Goal: Book appointment/travel/reservation

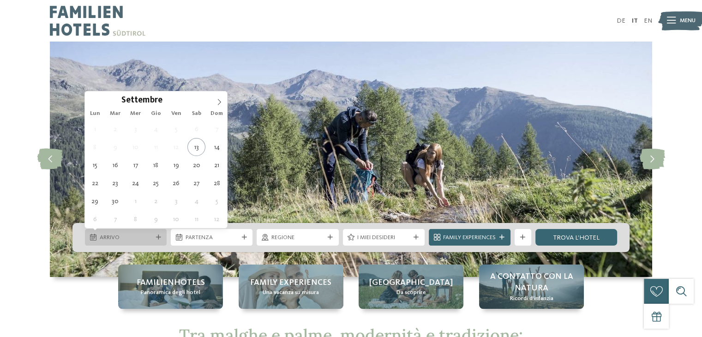
click at [162, 232] on div "Arrivo" at bounding box center [126, 237] width 82 height 17
click at [222, 101] on icon at bounding box center [219, 102] width 6 height 6
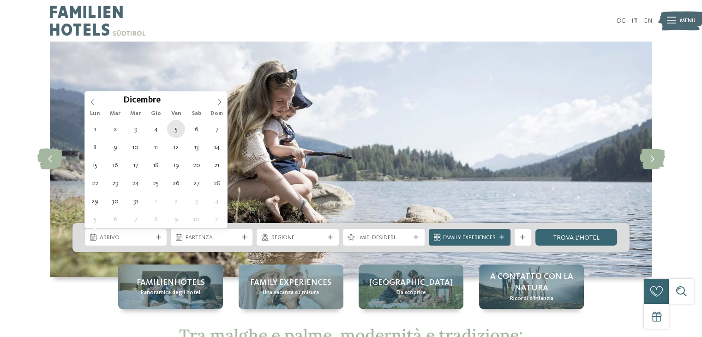
type div "05.12.2025"
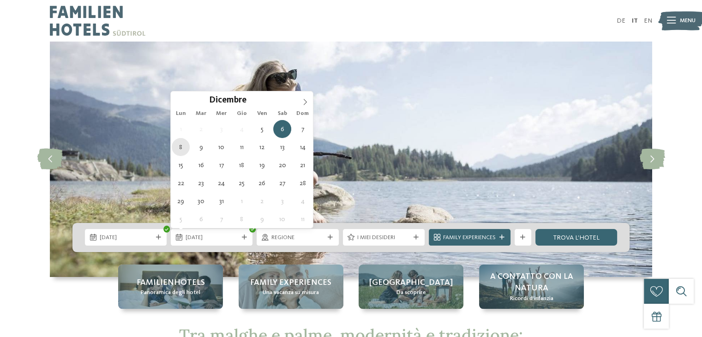
type div "08.12.2025"
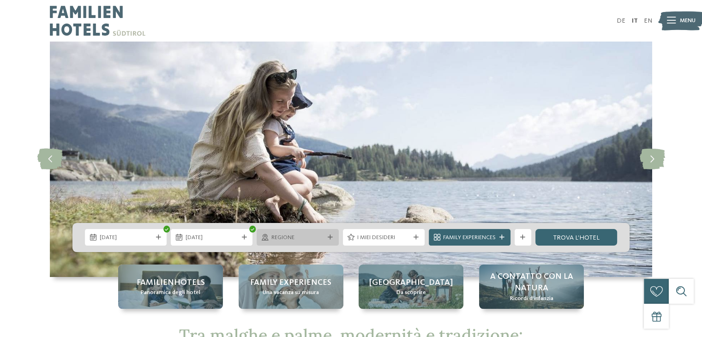
click at [319, 245] on div "Regione" at bounding box center [298, 237] width 82 height 17
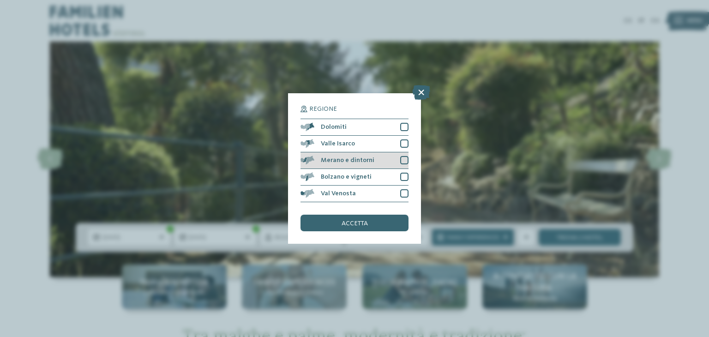
click at [406, 160] on div at bounding box center [404, 160] width 8 height 8
click at [491, 189] on div "Regione Dolomiti" at bounding box center [354, 168] width 709 height 337
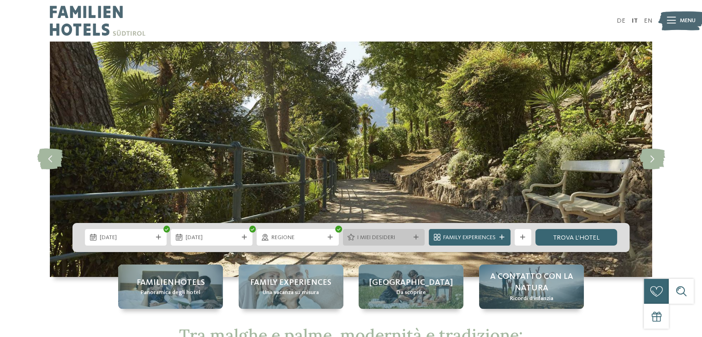
click at [416, 231] on div "I miei desideri" at bounding box center [384, 237] width 82 height 17
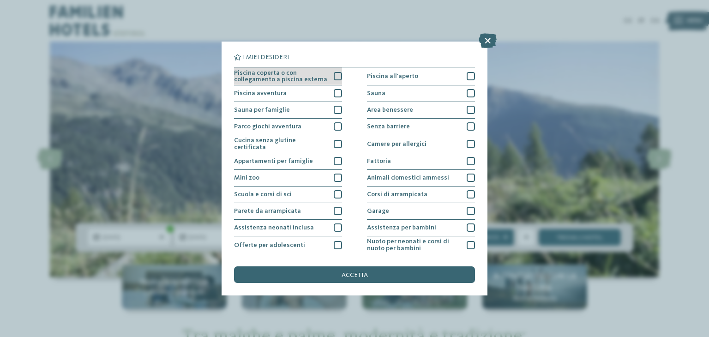
click at [335, 78] on div at bounding box center [338, 76] width 8 height 8
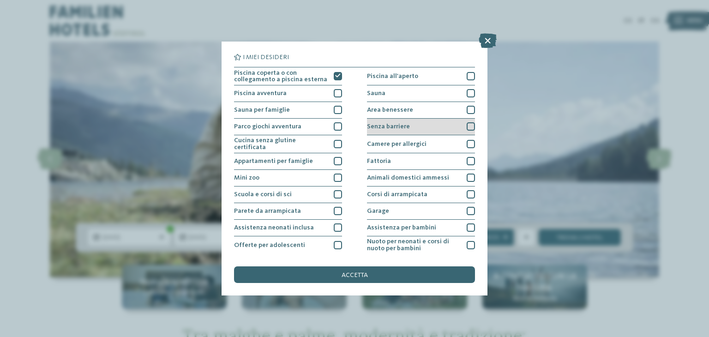
click at [467, 125] on div at bounding box center [471, 126] width 8 height 8
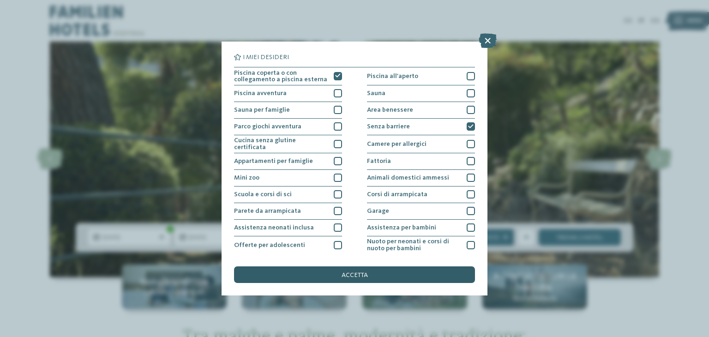
click at [405, 276] on div "accetta" at bounding box center [354, 274] width 241 height 17
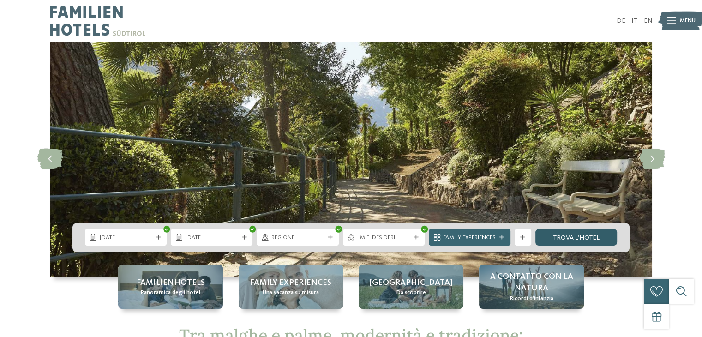
click at [561, 234] on link "trova l’hotel" at bounding box center [576, 237] width 82 height 17
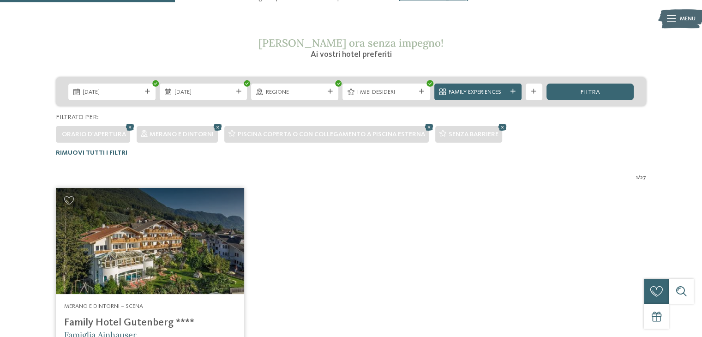
scroll to position [185, 0]
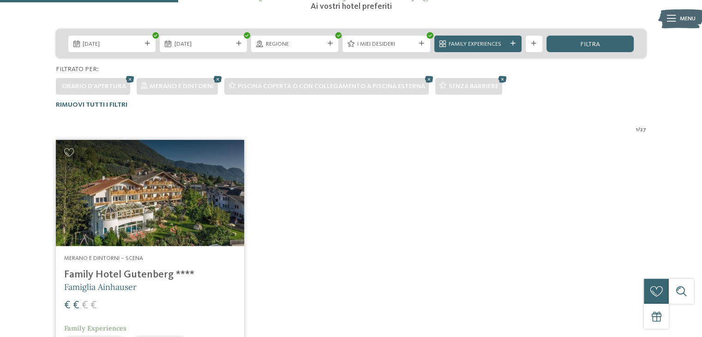
click at [158, 180] on img at bounding box center [150, 193] width 188 height 106
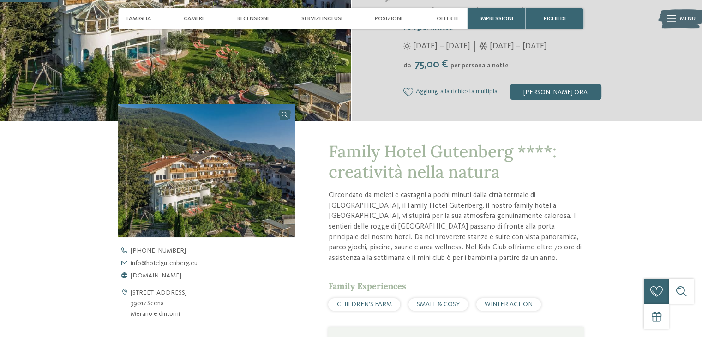
scroll to position [185, 0]
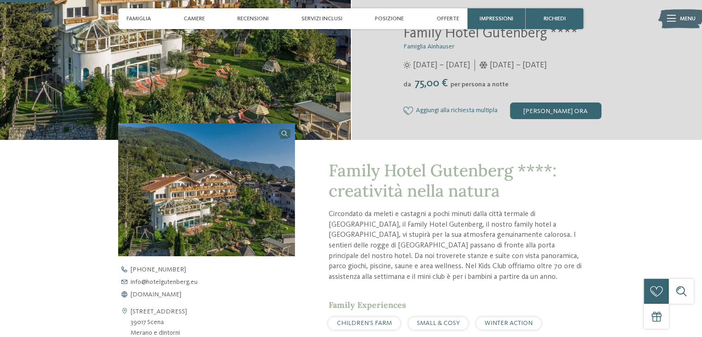
click at [189, 152] on img at bounding box center [206, 189] width 177 height 133
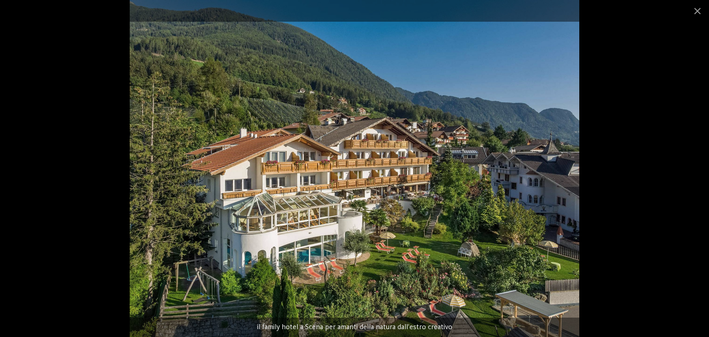
click at [451, 186] on img at bounding box center [355, 168] width 450 height 337
click at [701, 11] on span at bounding box center [697, 11] width 23 height 22
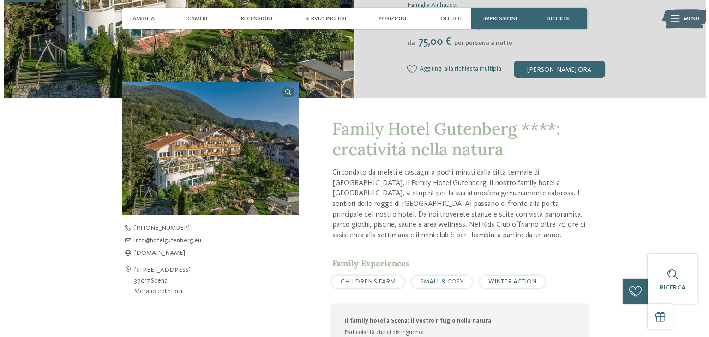
scroll to position [138, 0]
